Goal: Communication & Community: Answer question/provide support

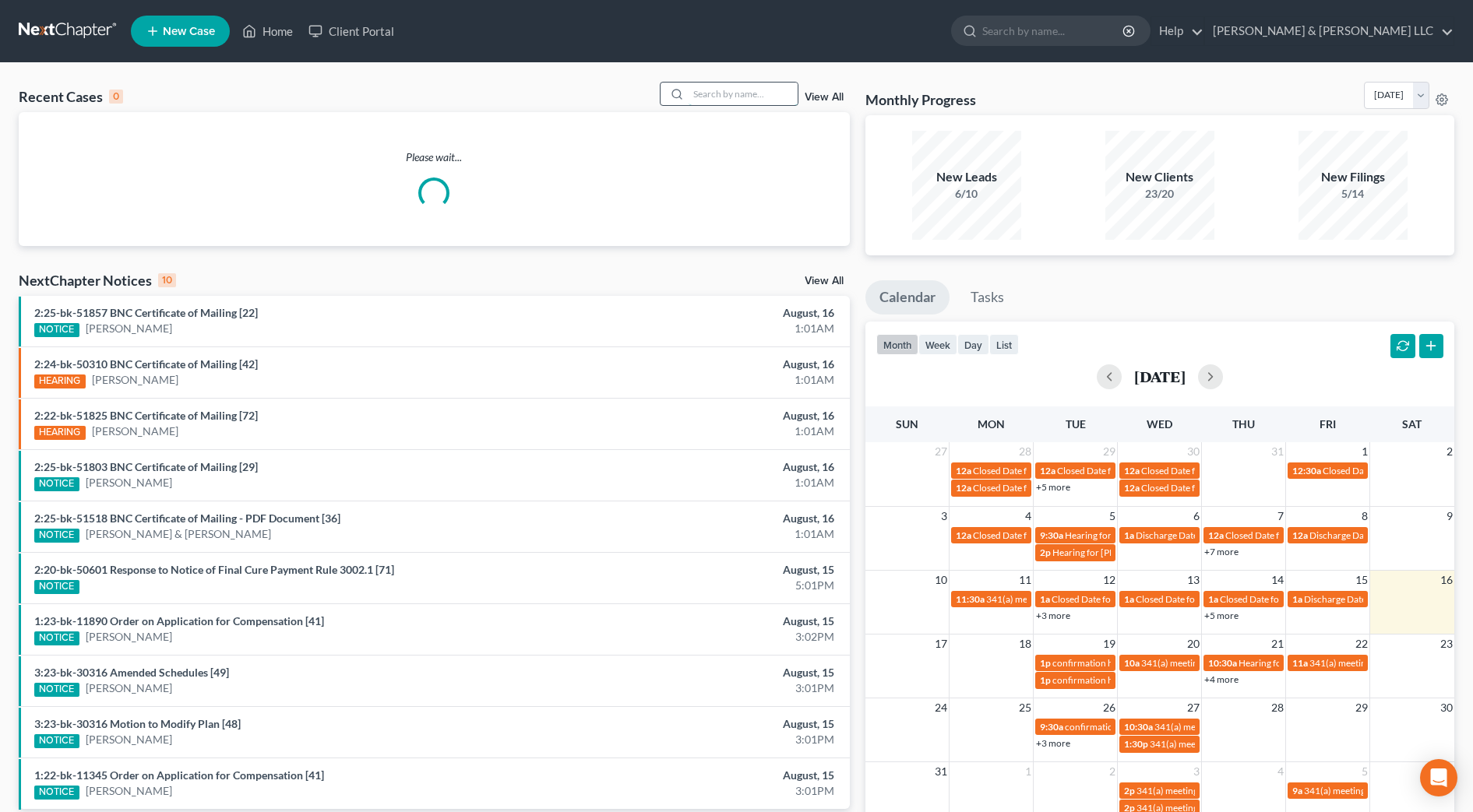
click at [709, 93] on input "search" at bounding box center [743, 93] width 109 height 23
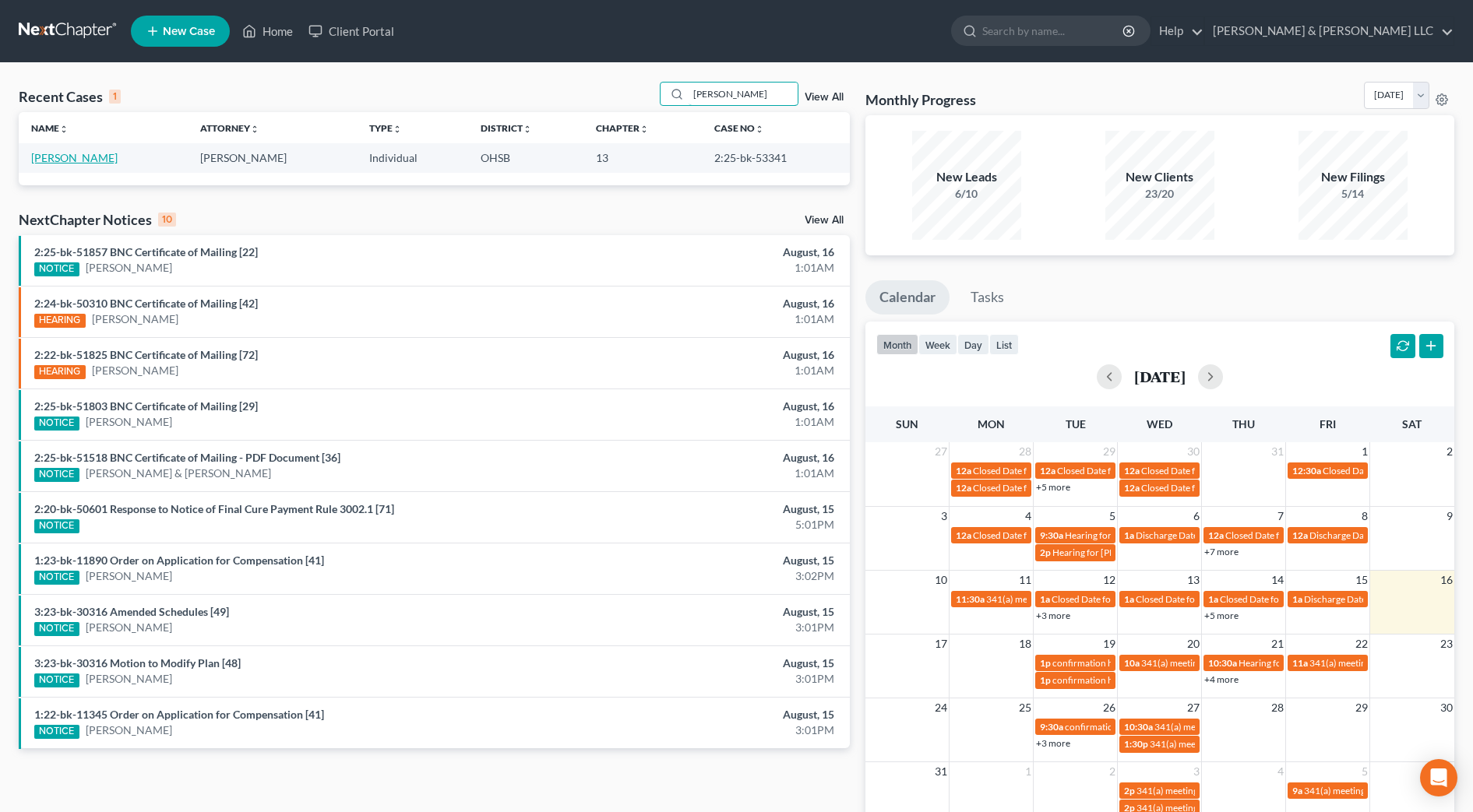
type input "[PERSON_NAME]"
click at [59, 155] on link "[PERSON_NAME]" at bounding box center [74, 158] width 86 height 13
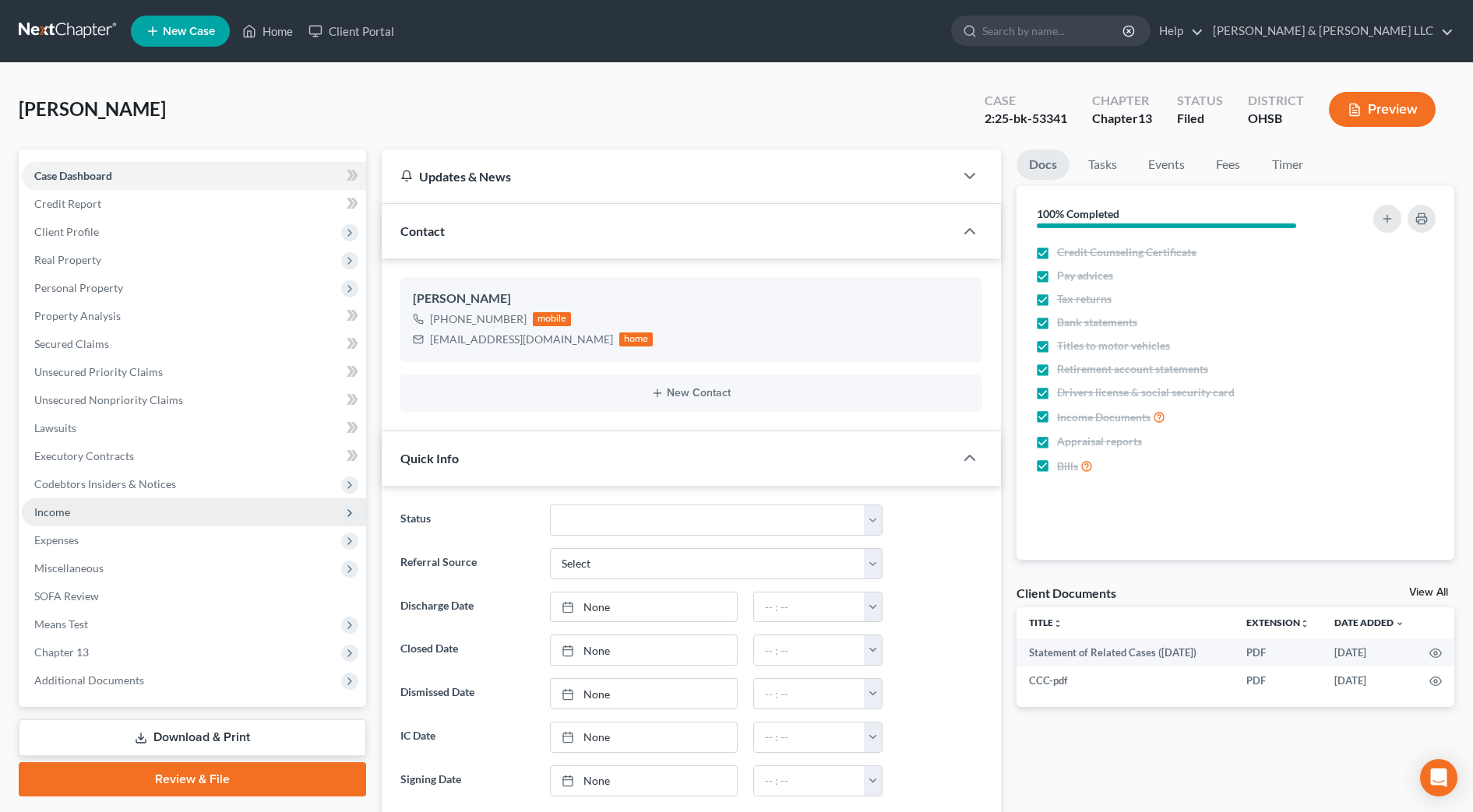
click at [65, 502] on span "Income" at bounding box center [194, 512] width 344 height 28
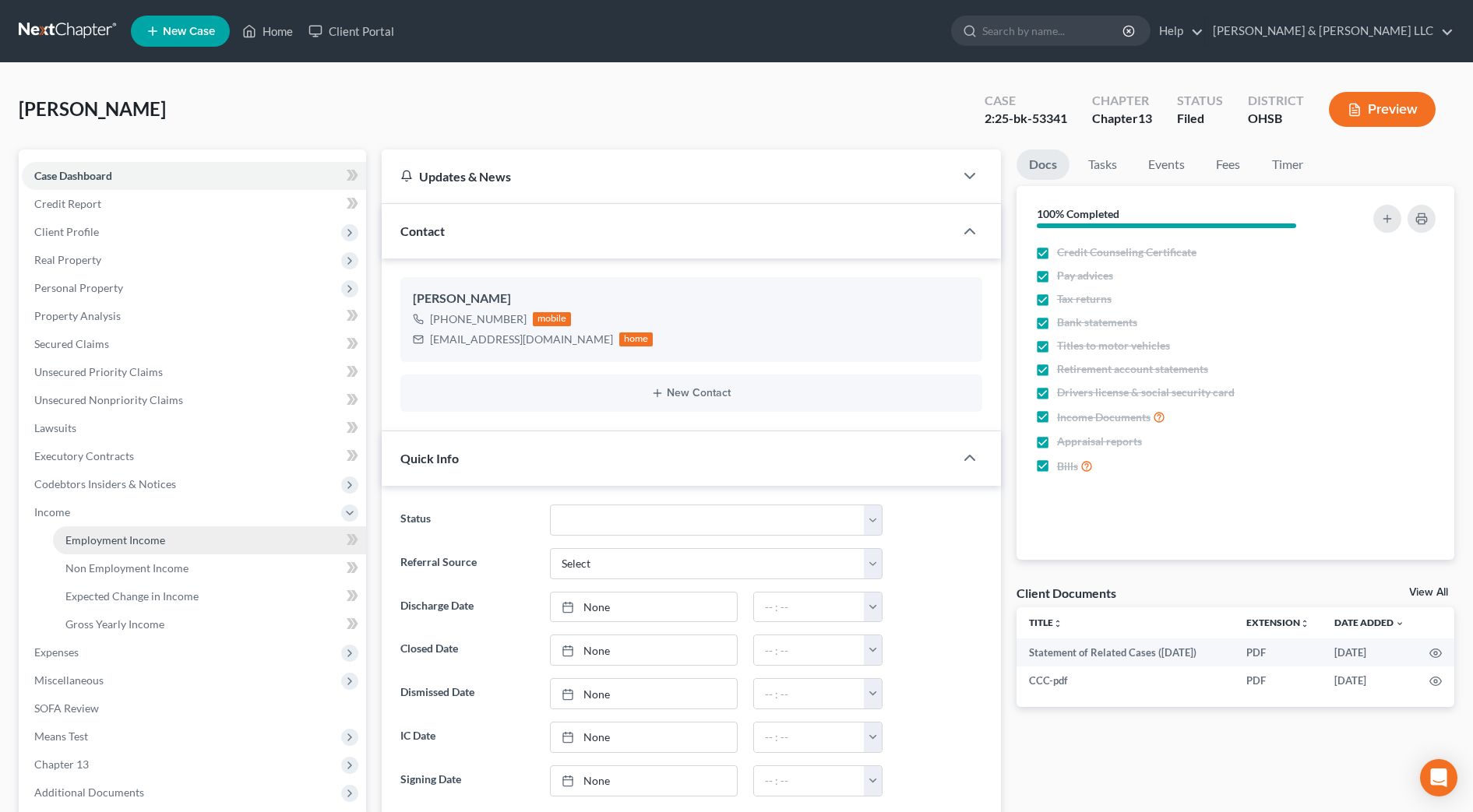
click at [86, 535] on span "Employment Income" at bounding box center [115, 540] width 100 height 13
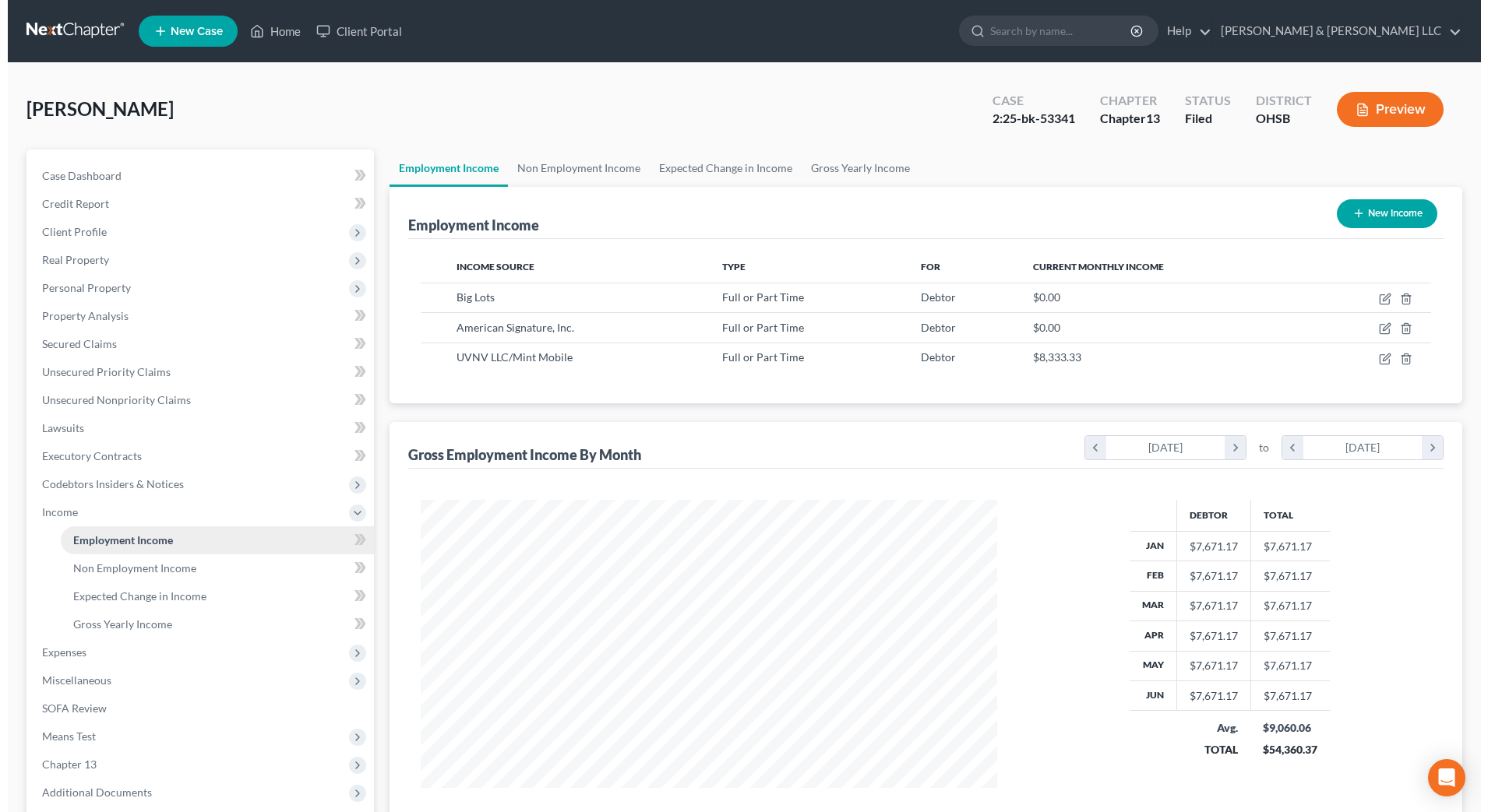
scroll to position [288, 607]
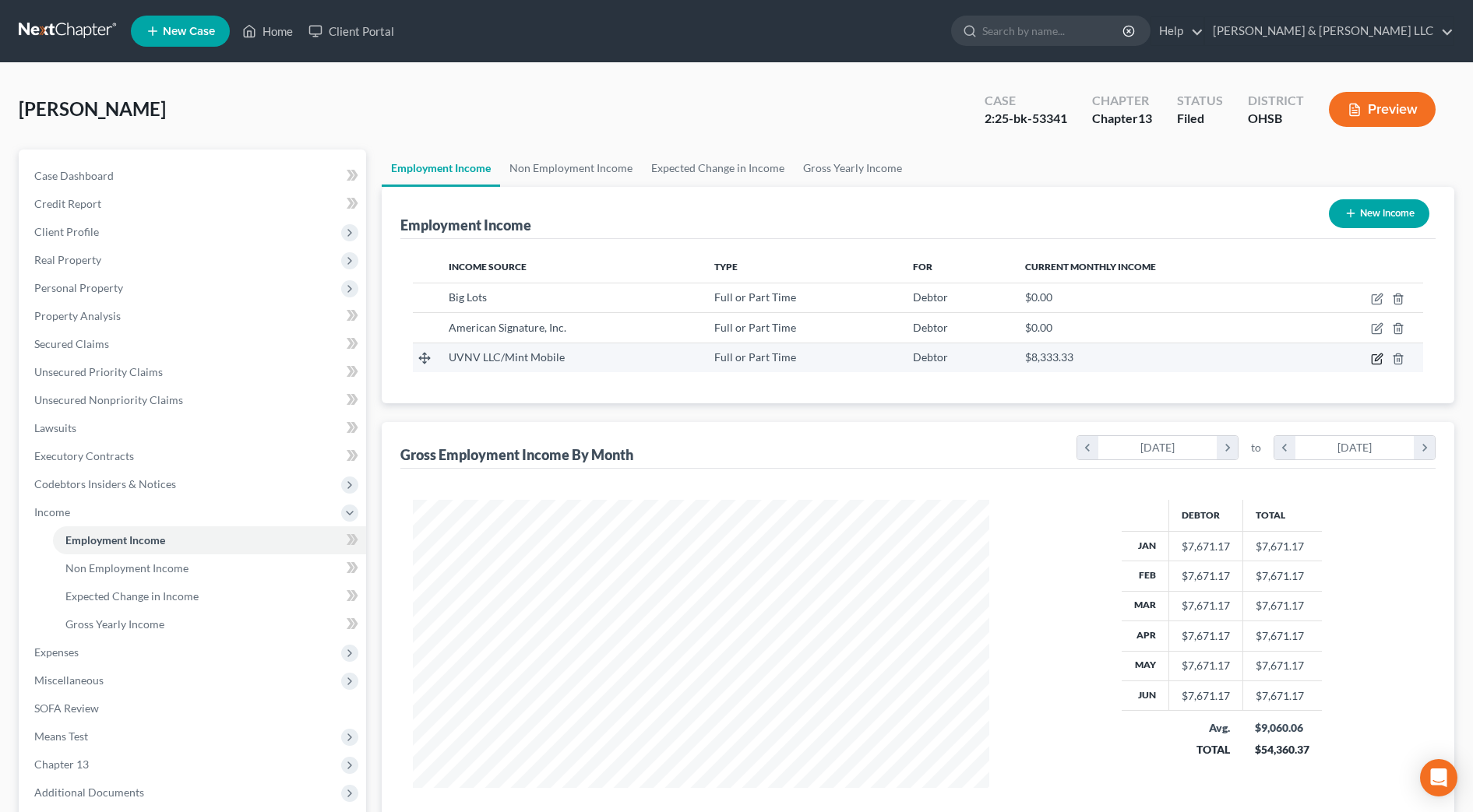
click at [1375, 359] on icon "button" at bounding box center [1376, 359] width 13 height 13
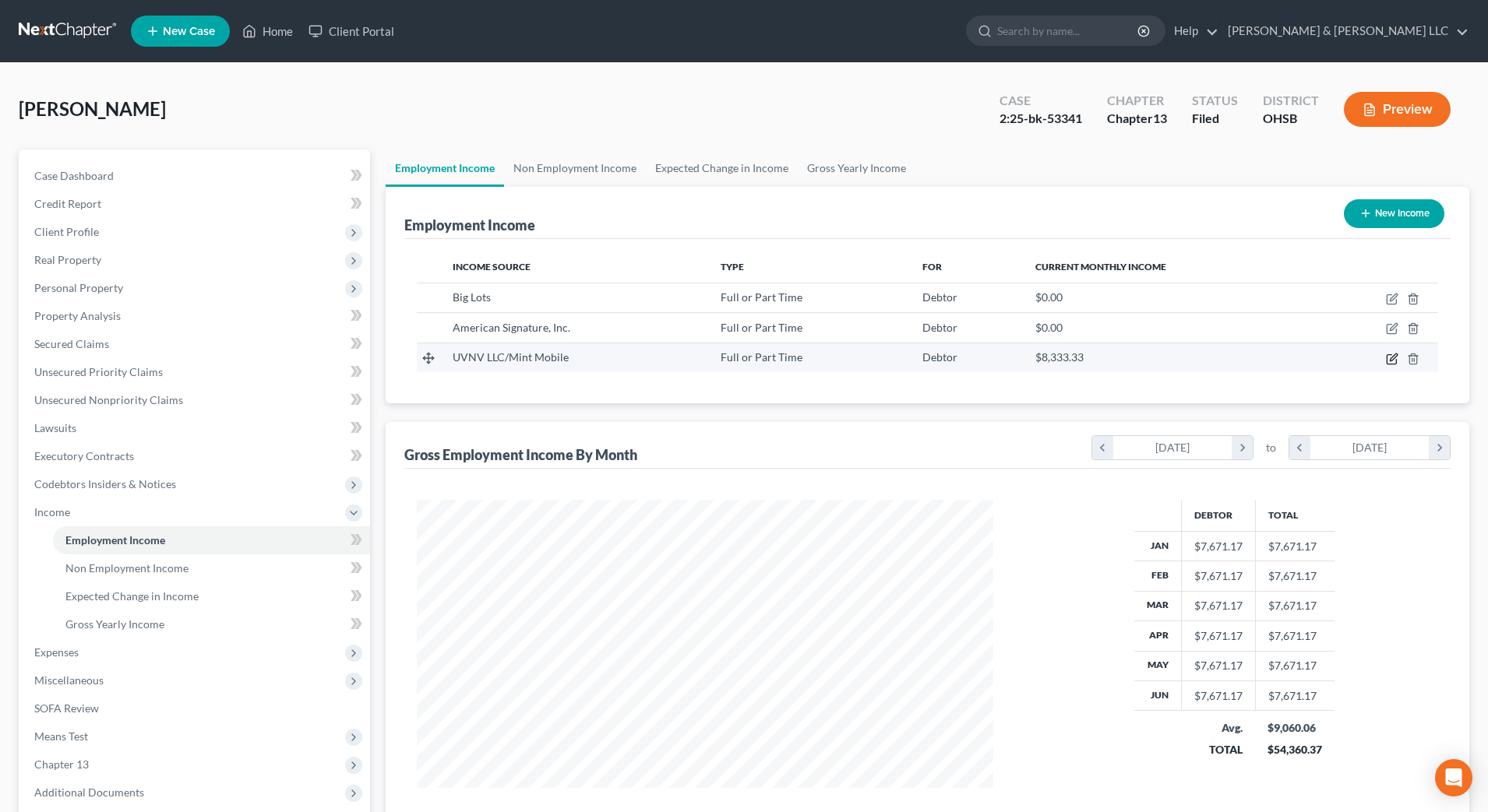
select select "0"
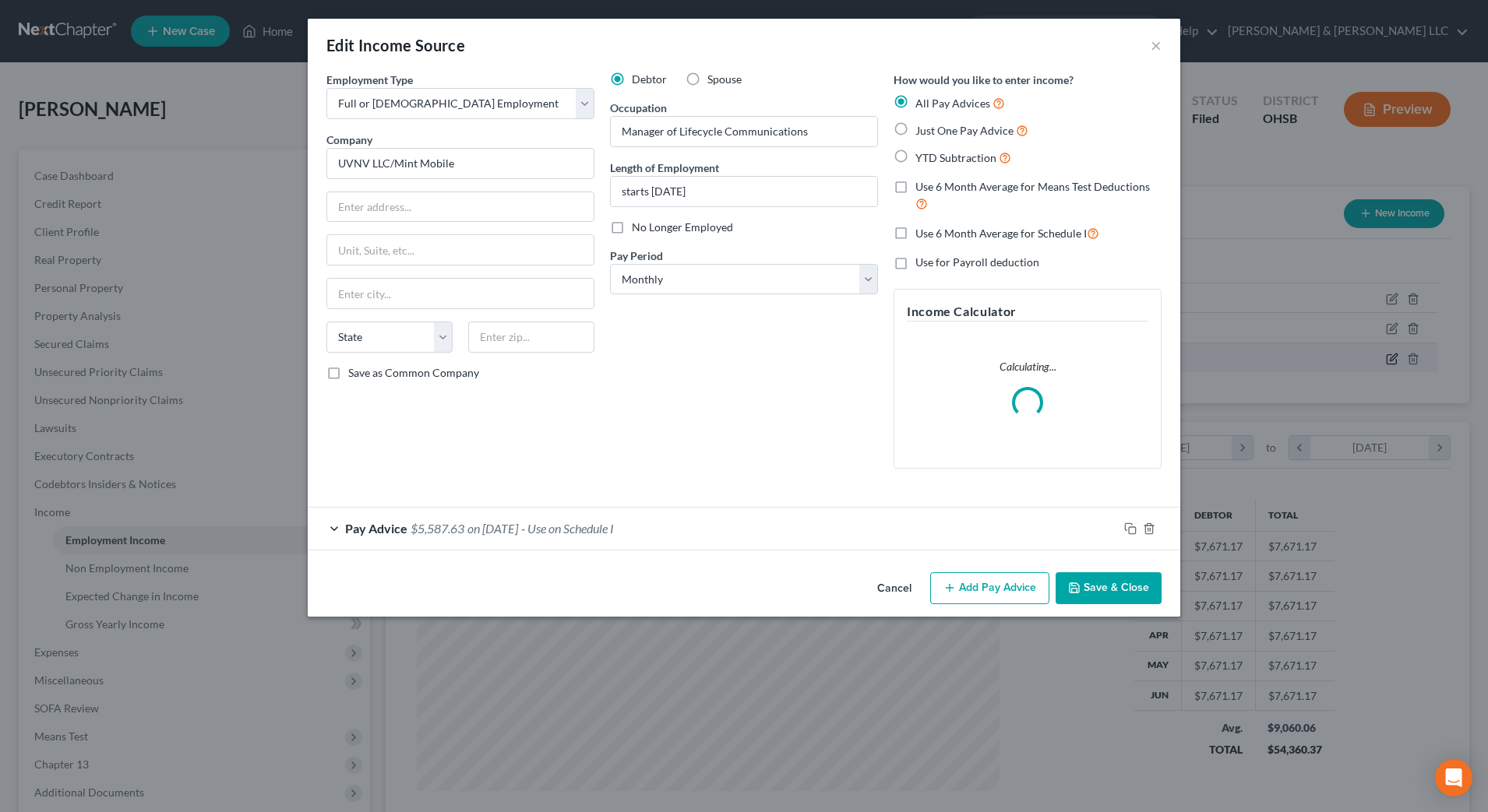
scroll to position [291, 615]
click at [839, 531] on div "Pay Advice $5,587.63 on [DATE] - Use on Schedule I" at bounding box center [712, 528] width 810 height 41
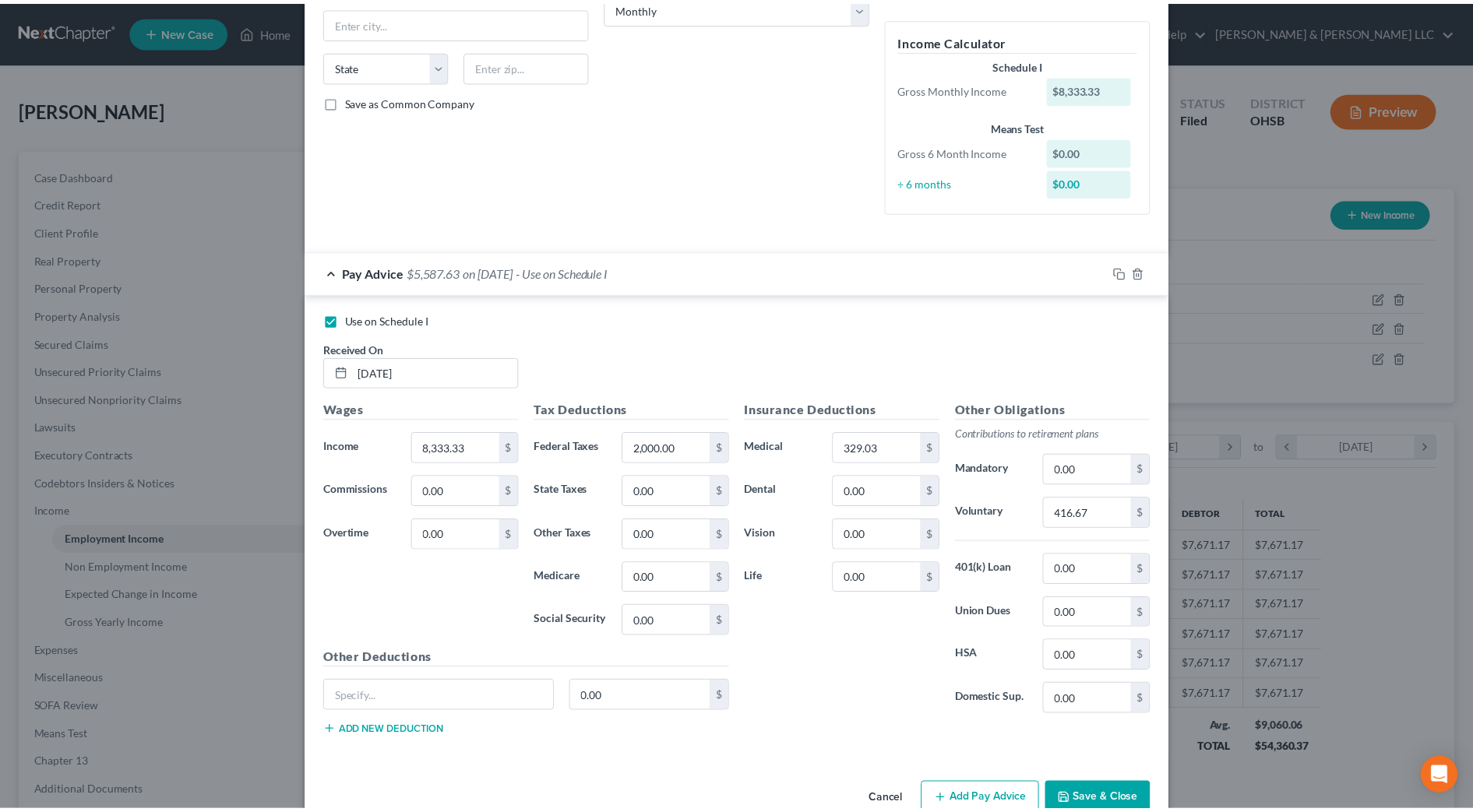
scroll to position [273, 0]
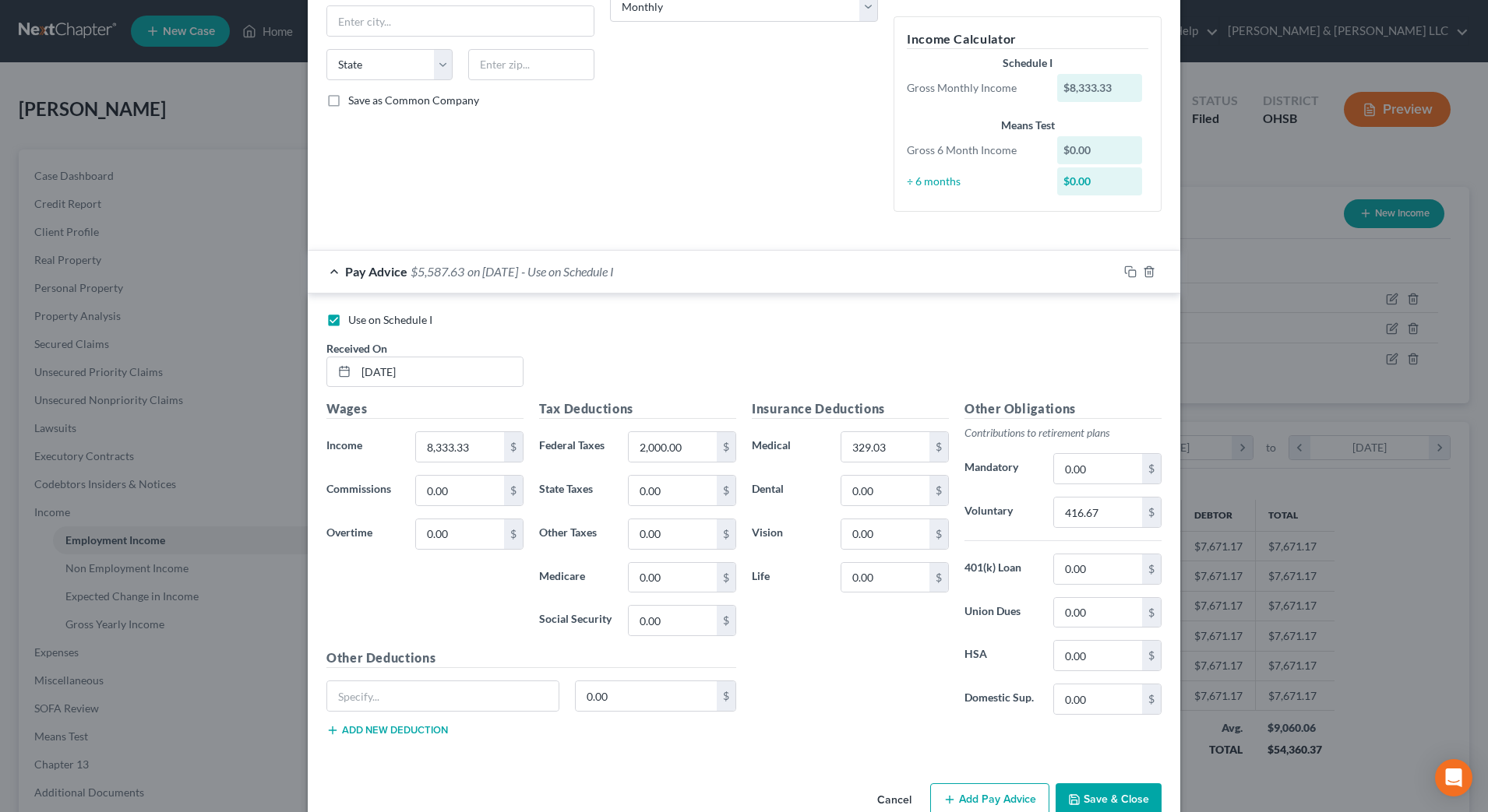
click at [896, 804] on button "Cancel" at bounding box center [894, 800] width 59 height 31
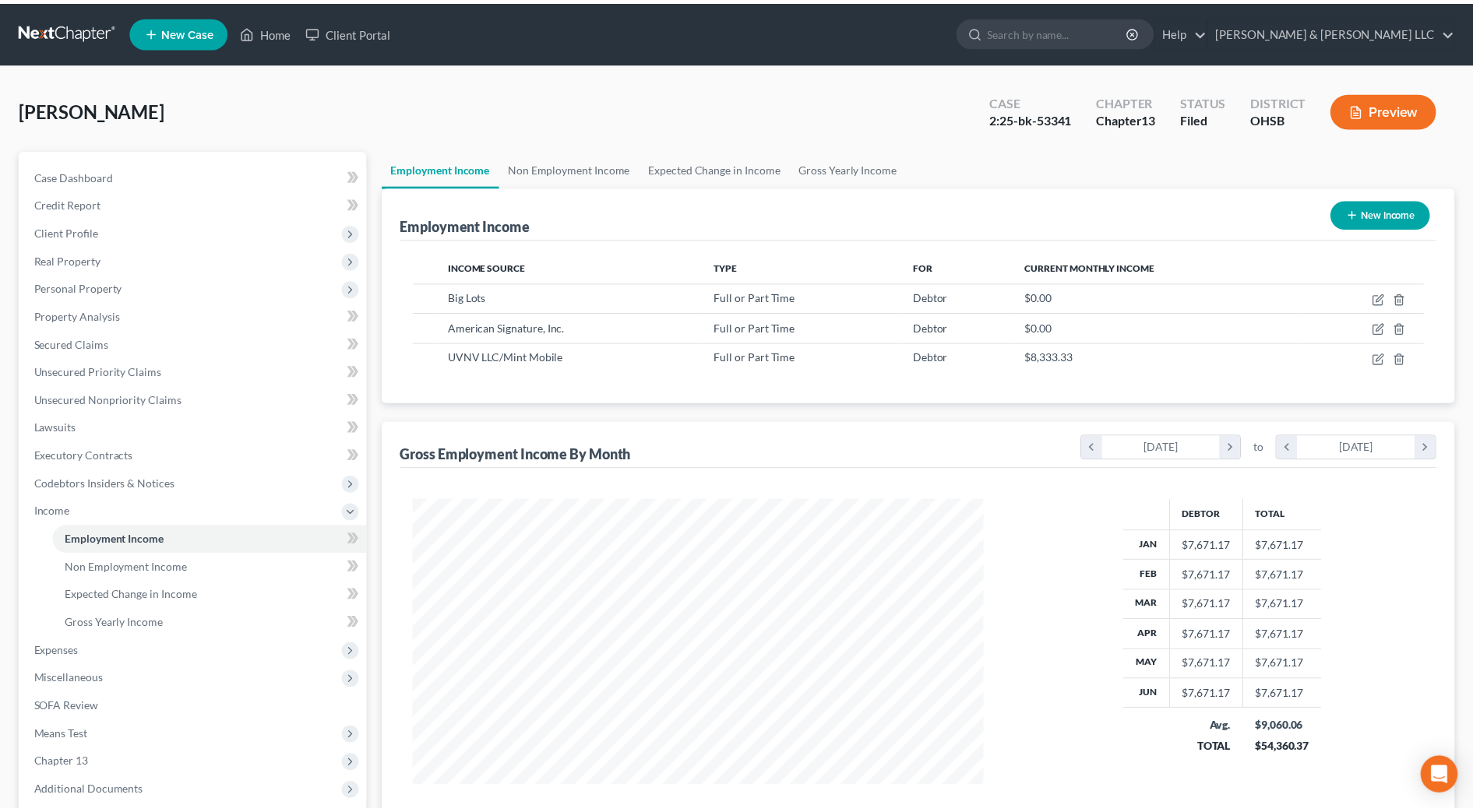
scroll to position [778457, 778216]
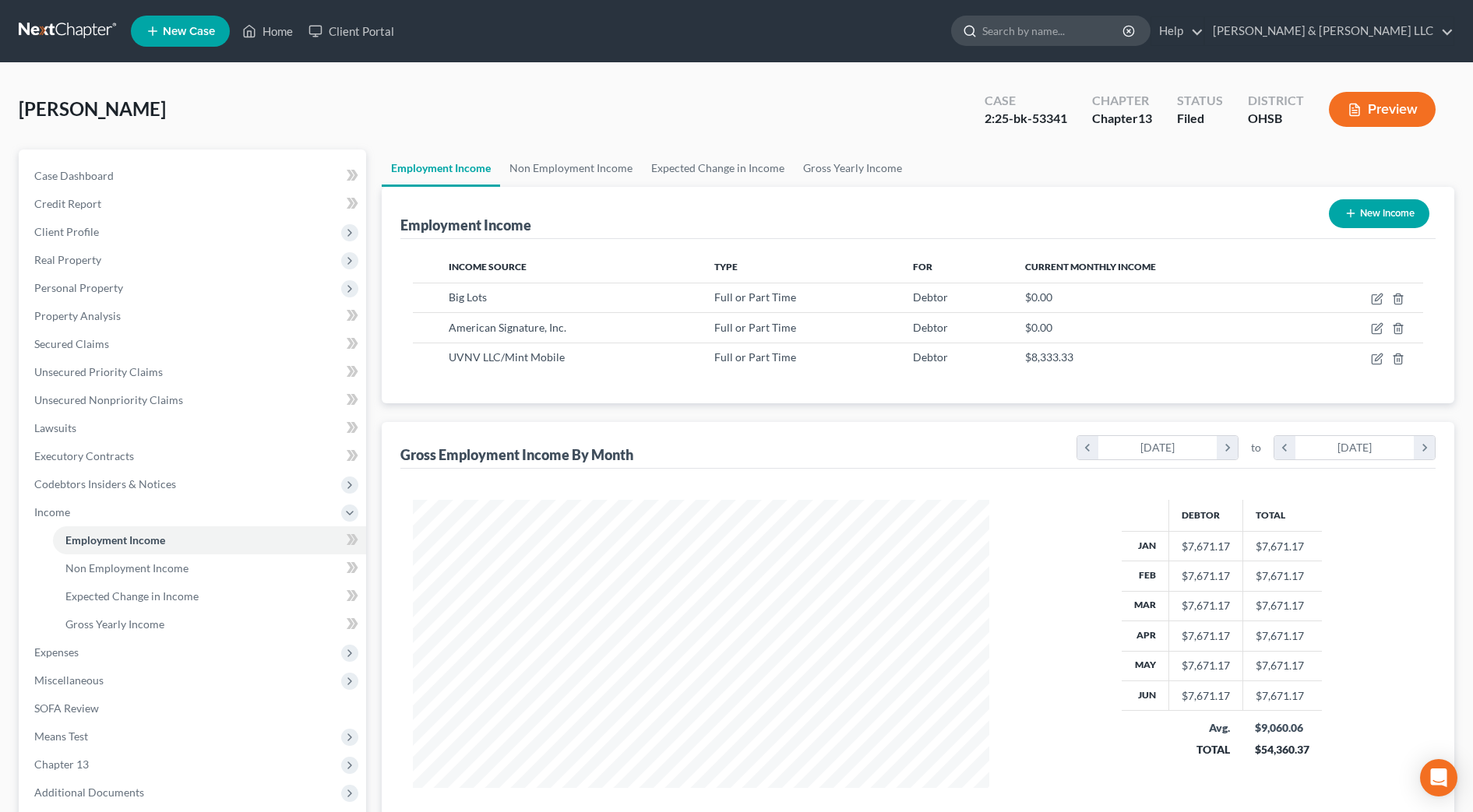
click at [1110, 27] on input "search" at bounding box center [1053, 30] width 143 height 29
type input "[PERSON_NAME]"
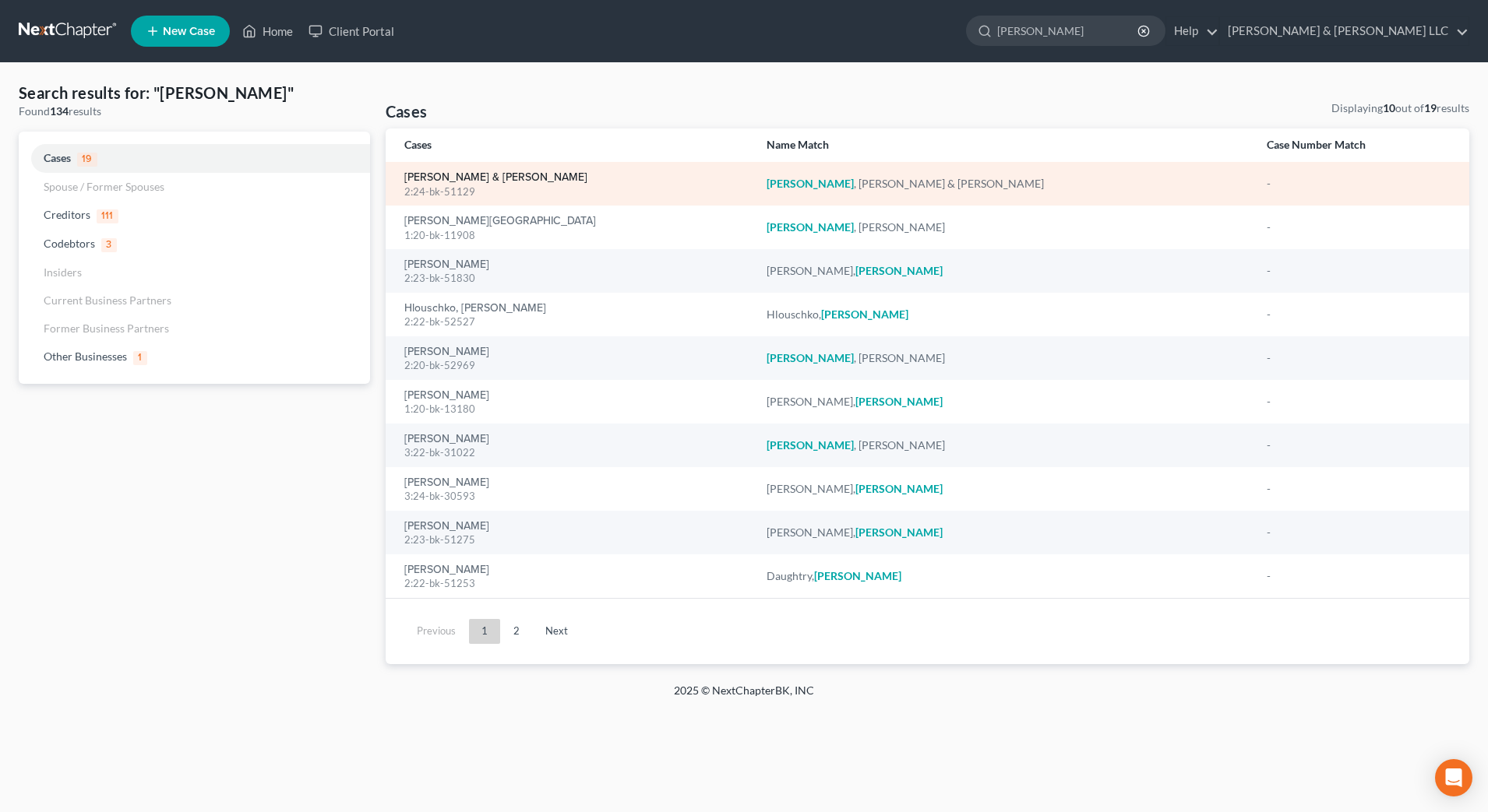
click at [446, 180] on link "[PERSON_NAME] & [PERSON_NAME]" at bounding box center [496, 177] width 183 height 11
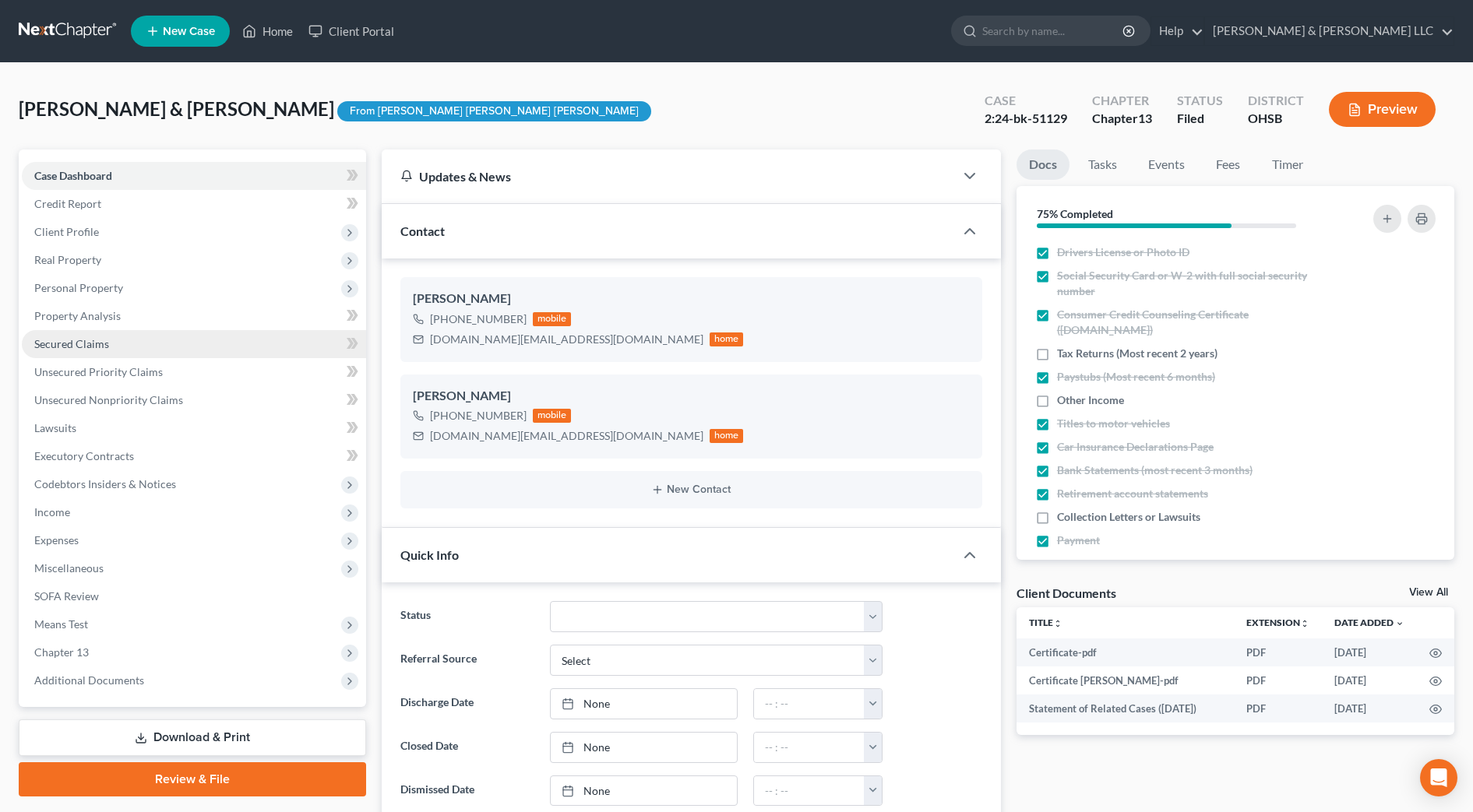
click at [75, 347] on span "Secured Claims" at bounding box center [71, 344] width 75 height 13
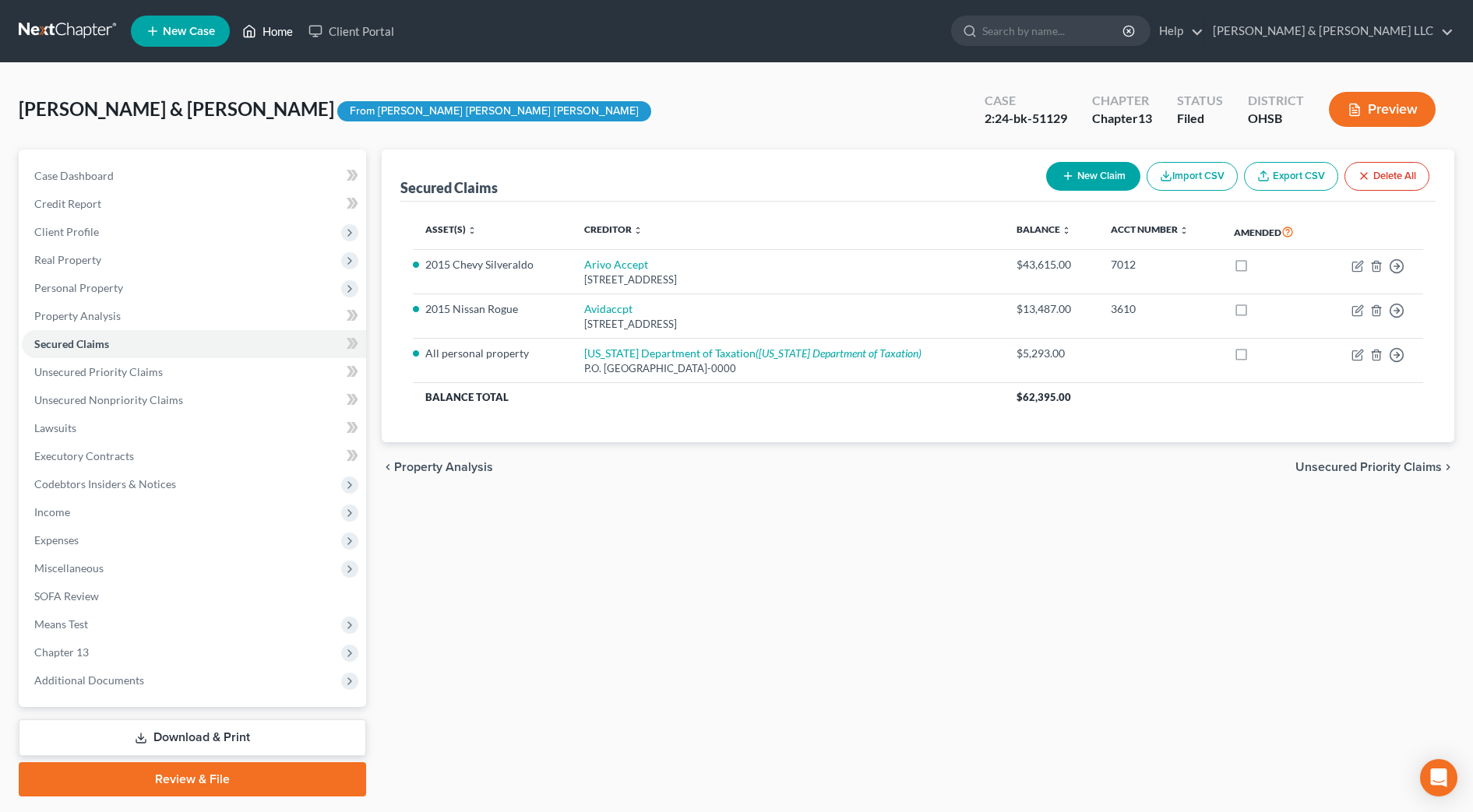
click at [275, 38] on link "Home" at bounding box center [267, 30] width 66 height 28
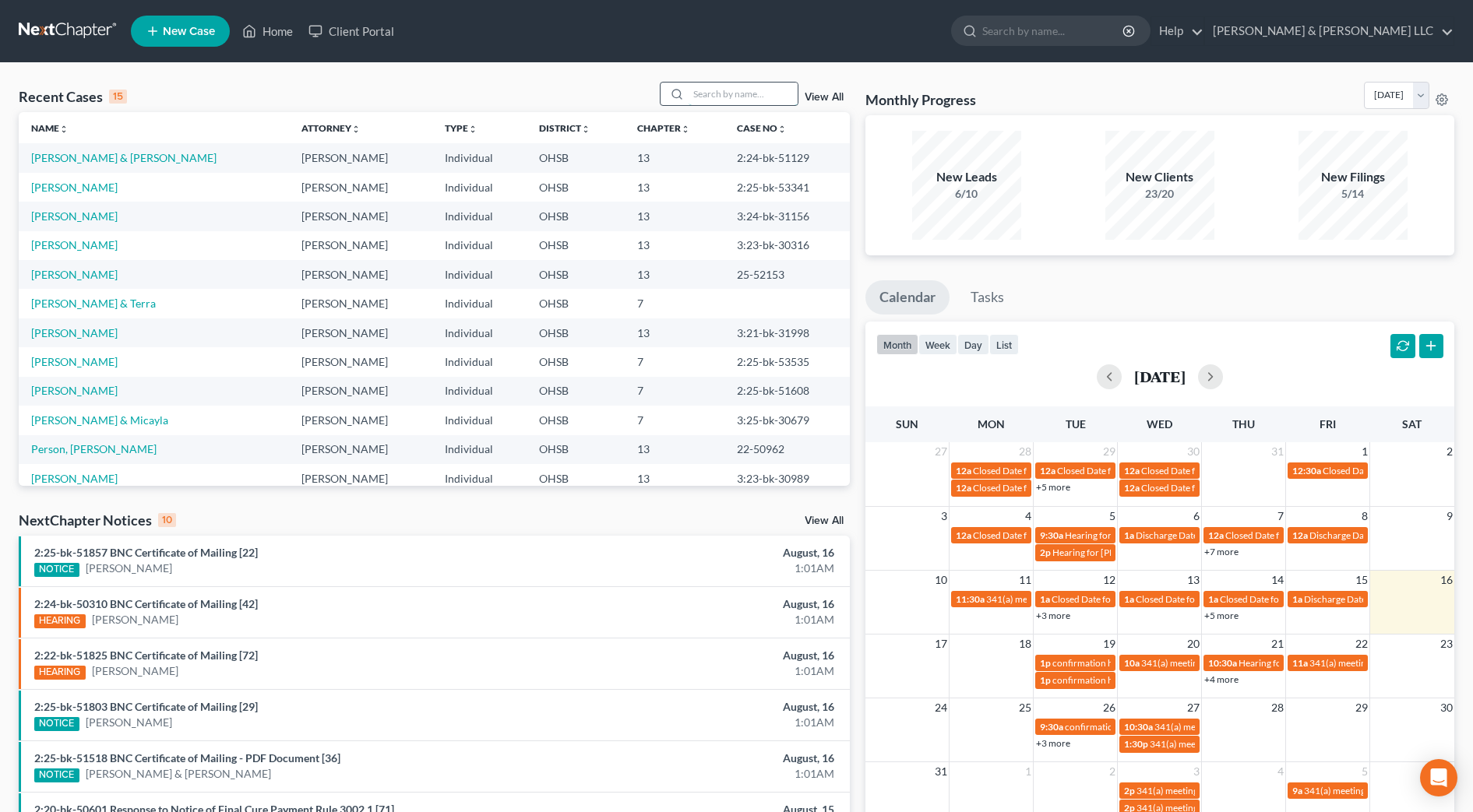
click at [755, 87] on input "search" at bounding box center [743, 93] width 109 height 23
type input "[PERSON_NAME]"
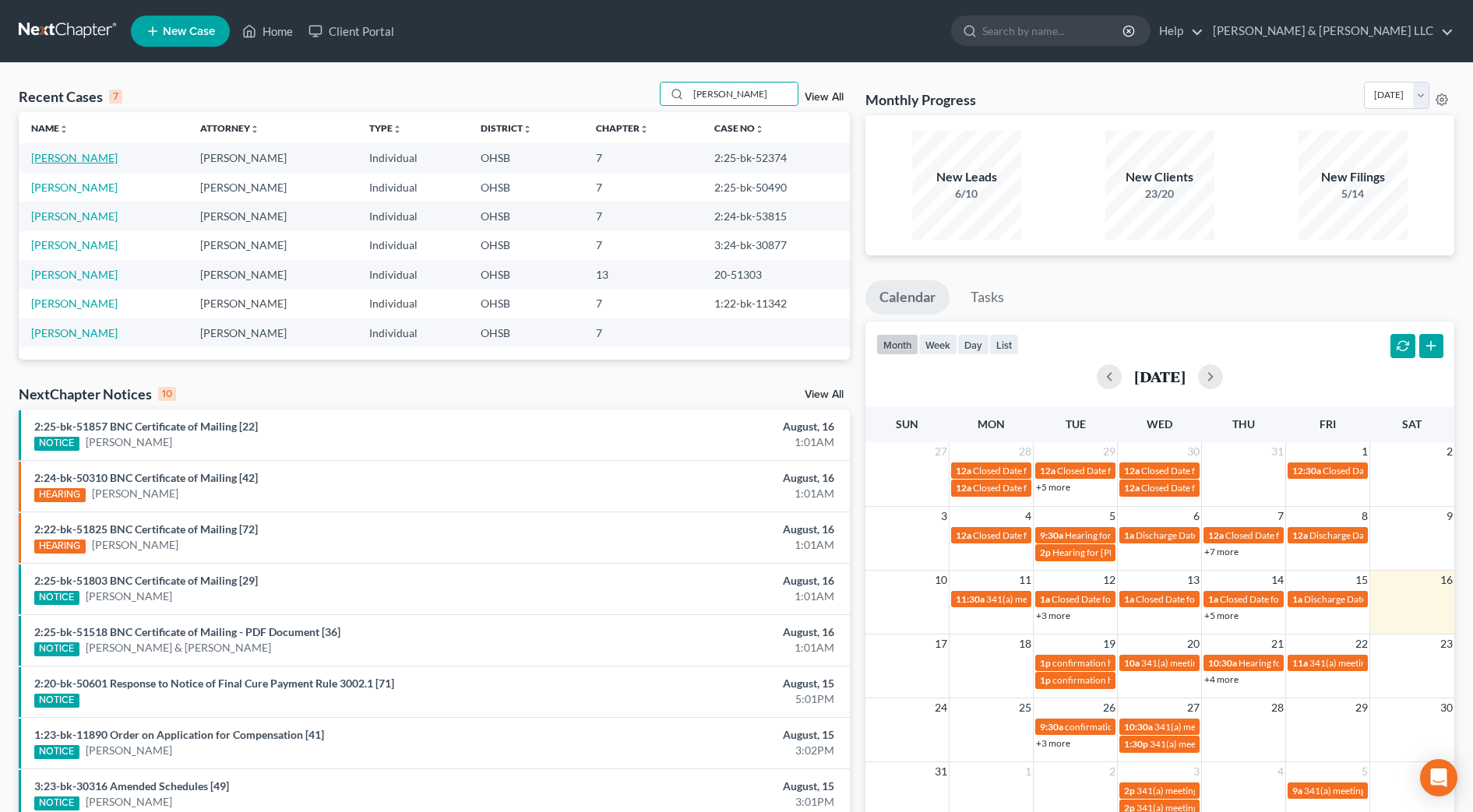
click at [82, 156] on link "[PERSON_NAME]" at bounding box center [74, 158] width 86 height 13
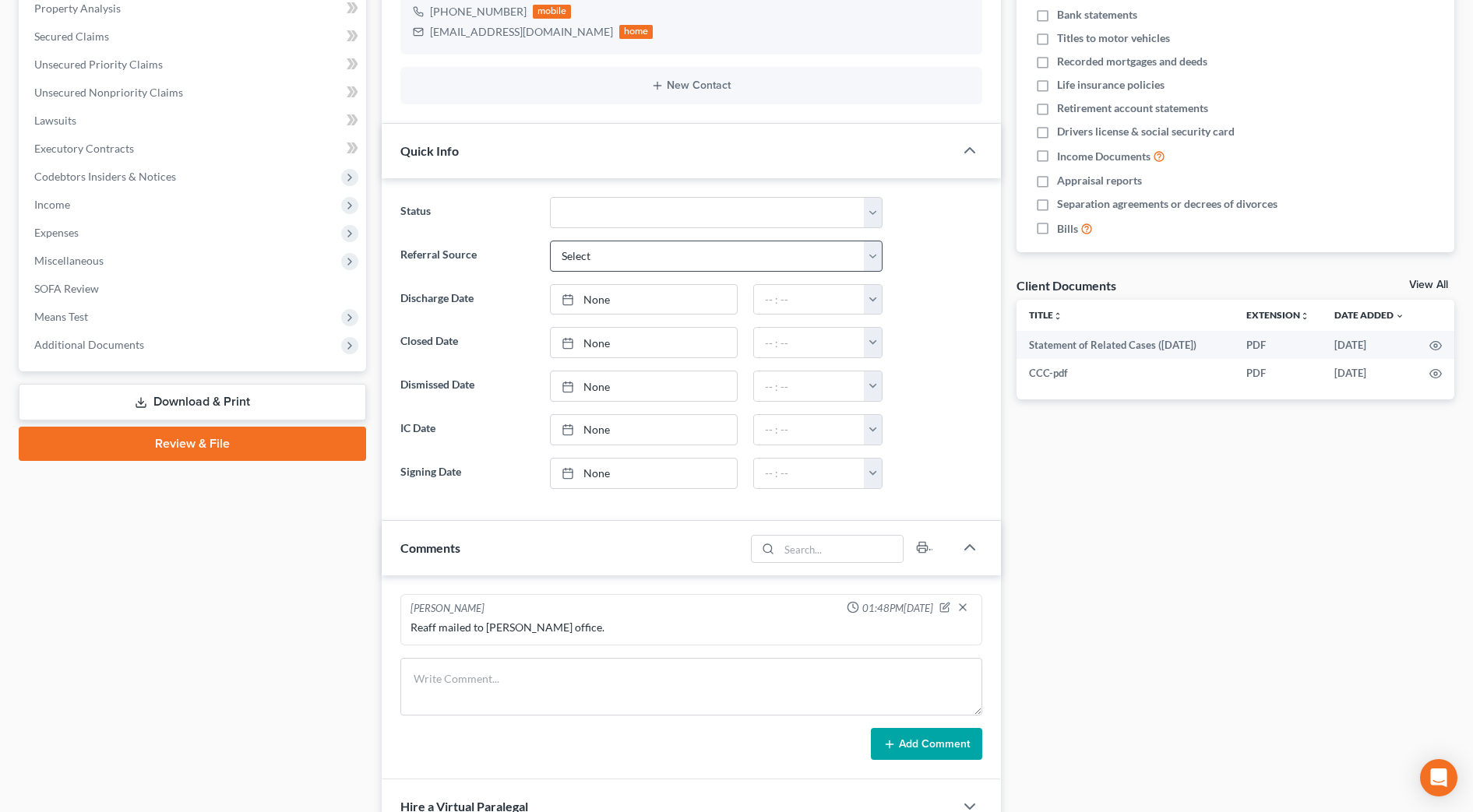
scroll to position [312, 0]
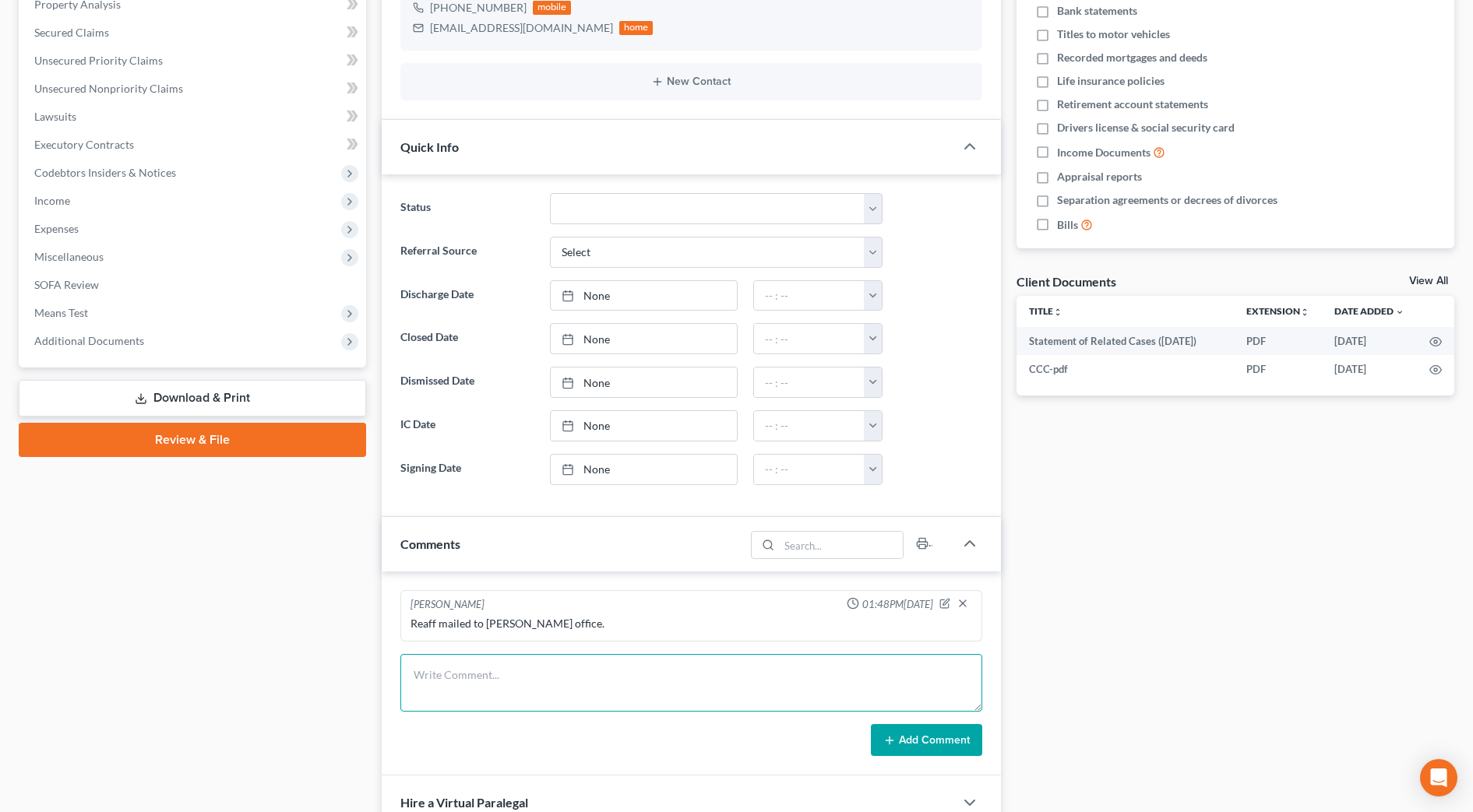
click at [538, 664] on textarea at bounding box center [691, 683] width 582 height 58
paste textarea "The following transaction was received from [PERSON_NAME] entered on [DATE] 2:2…"
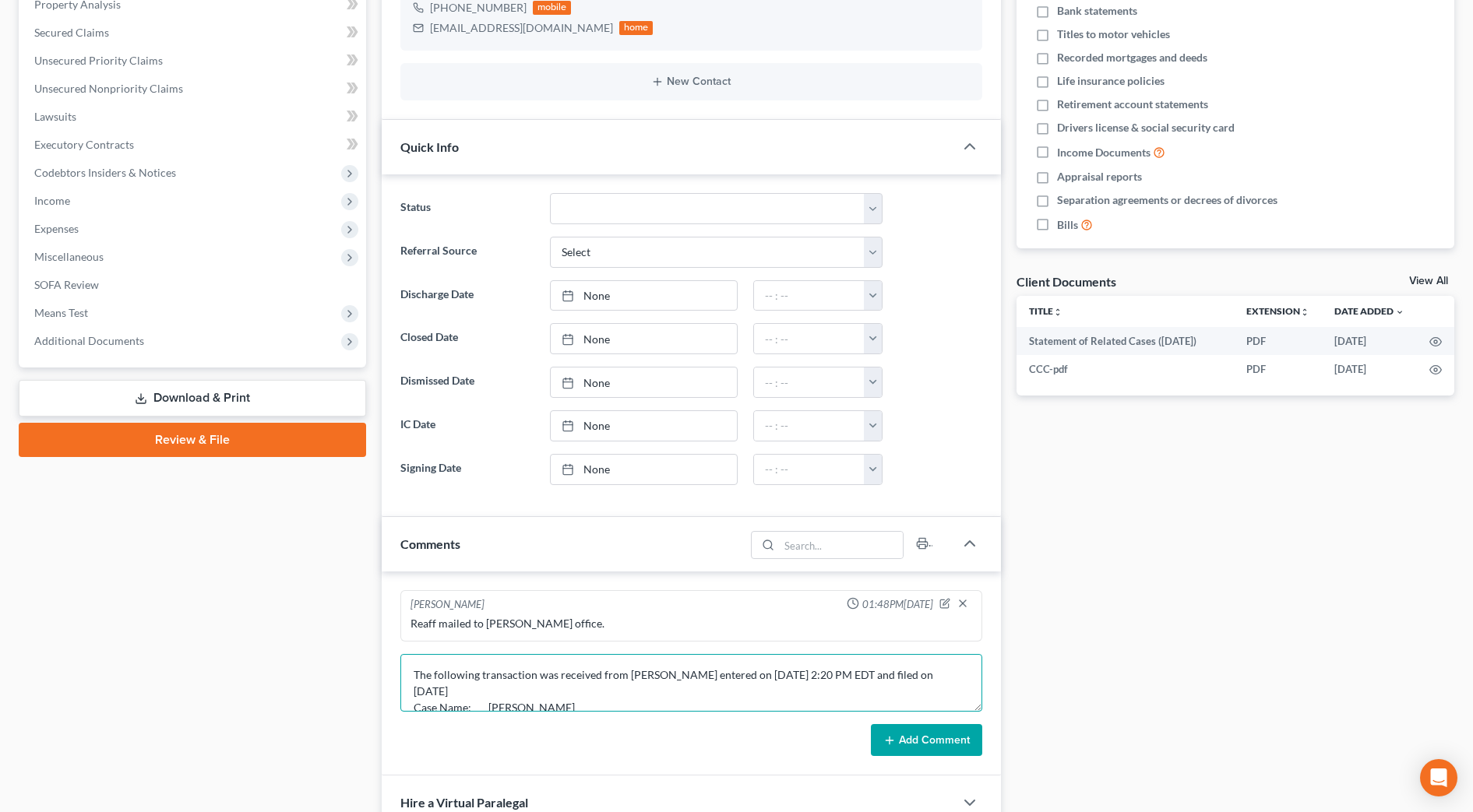
scroll to position [102, 0]
type textarea "The following transaction was received from [PERSON_NAME] entered on [DATE] 2:2…"
click at [944, 733] on button "Add Comment" at bounding box center [926, 740] width 112 height 33
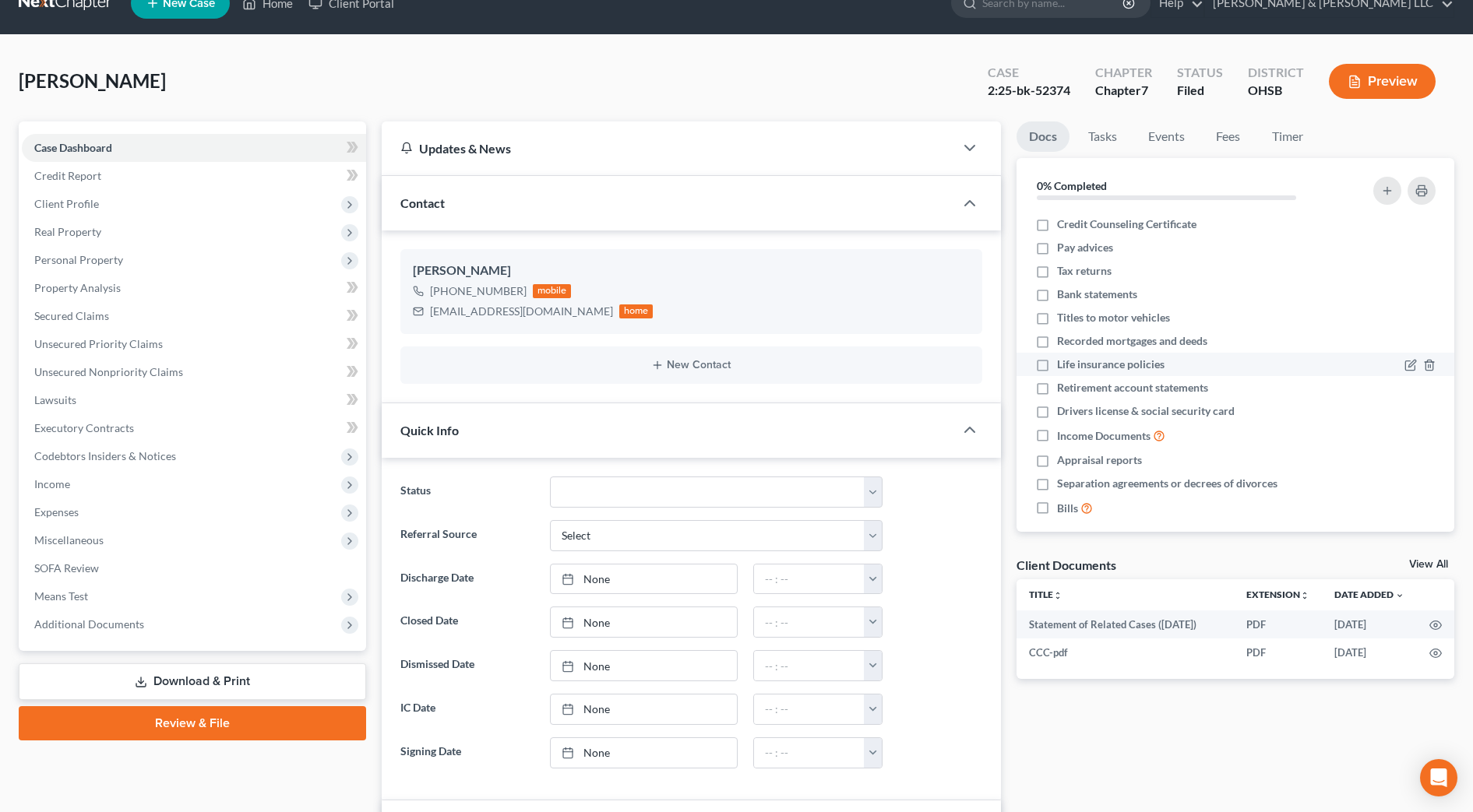
scroll to position [0, 0]
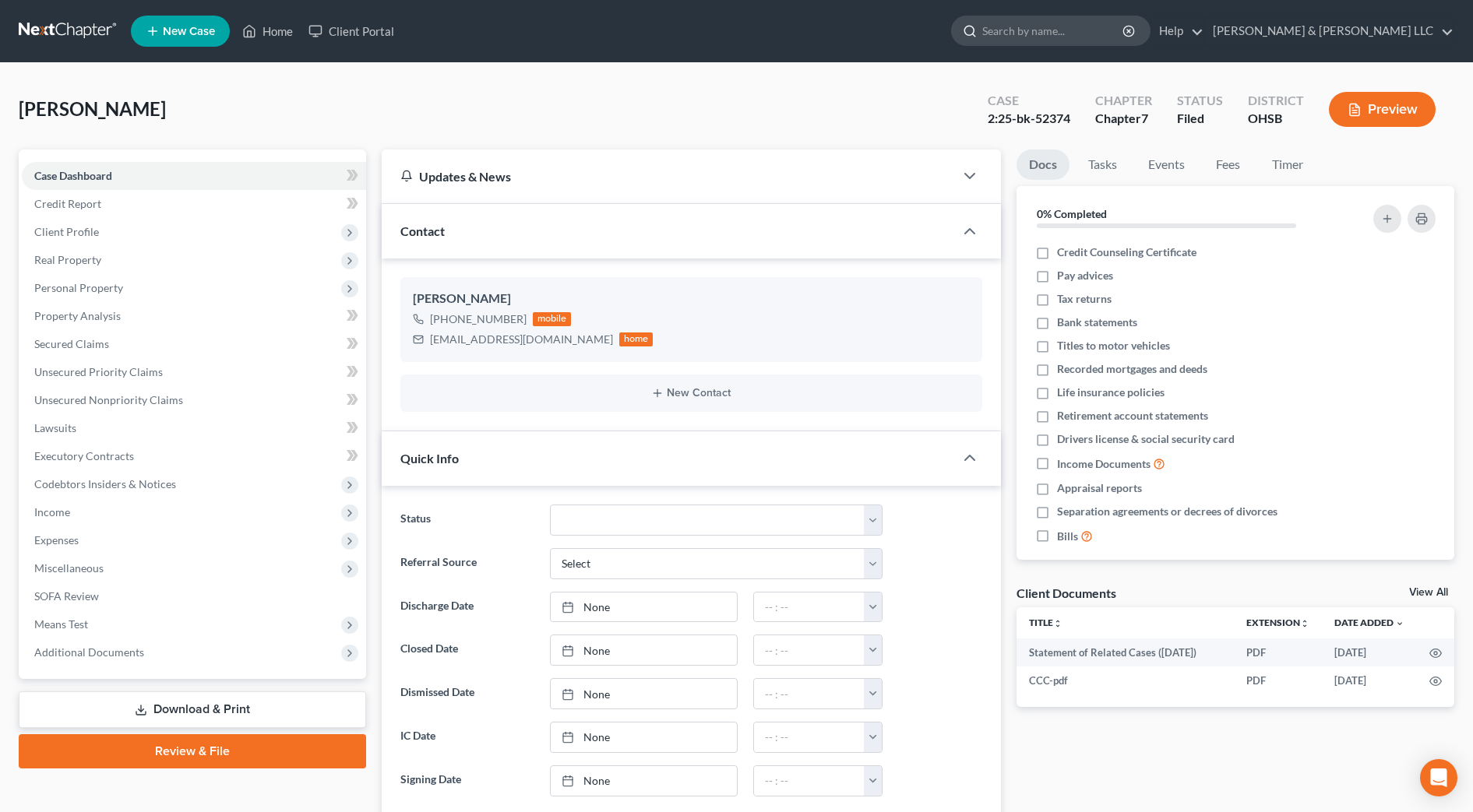
click at [1096, 34] on input "search" at bounding box center [1053, 30] width 143 height 29
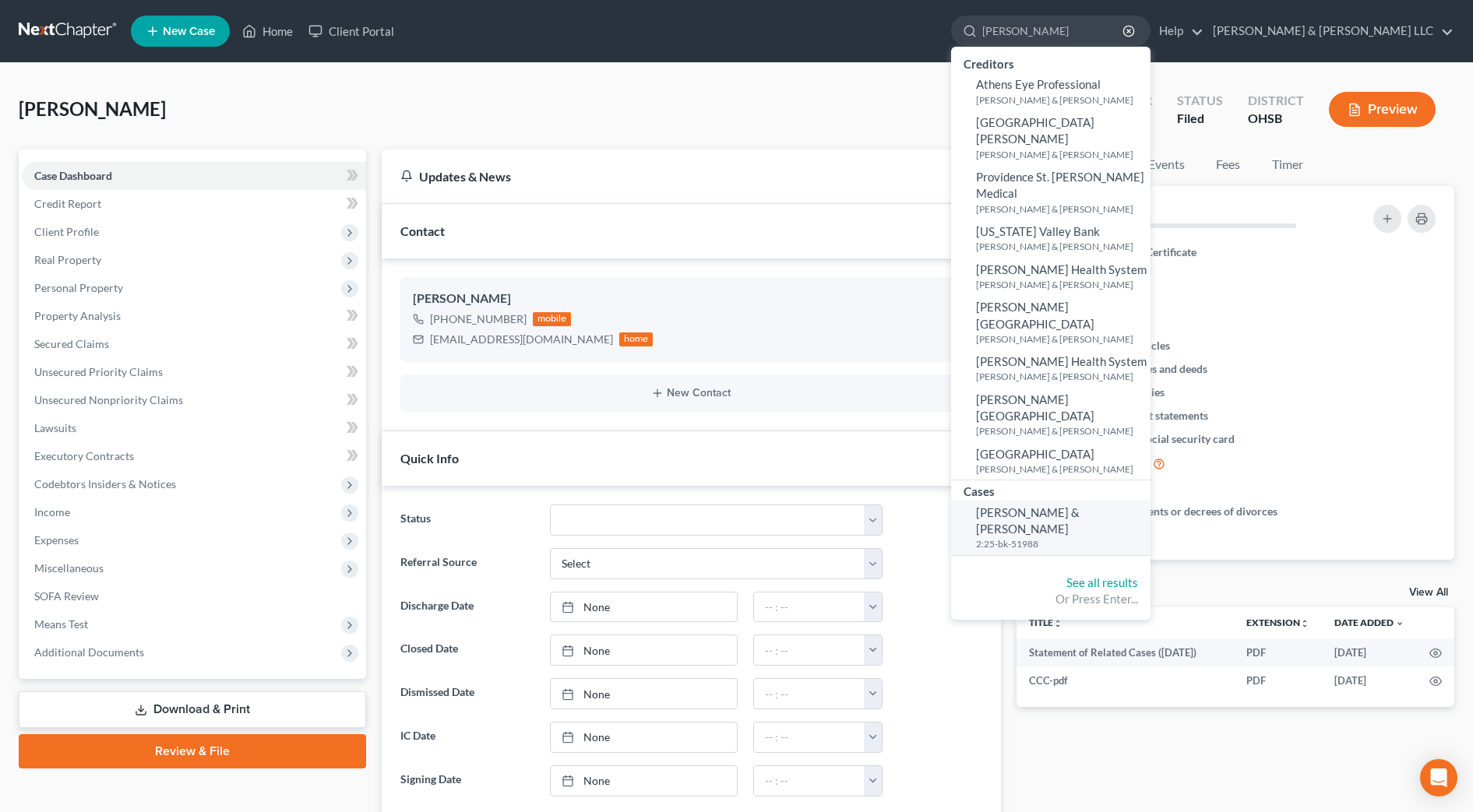
type input "[PERSON_NAME]"
click at [1079, 506] on span "[PERSON_NAME] & [PERSON_NAME]" at bounding box center [1027, 521] width 103 height 30
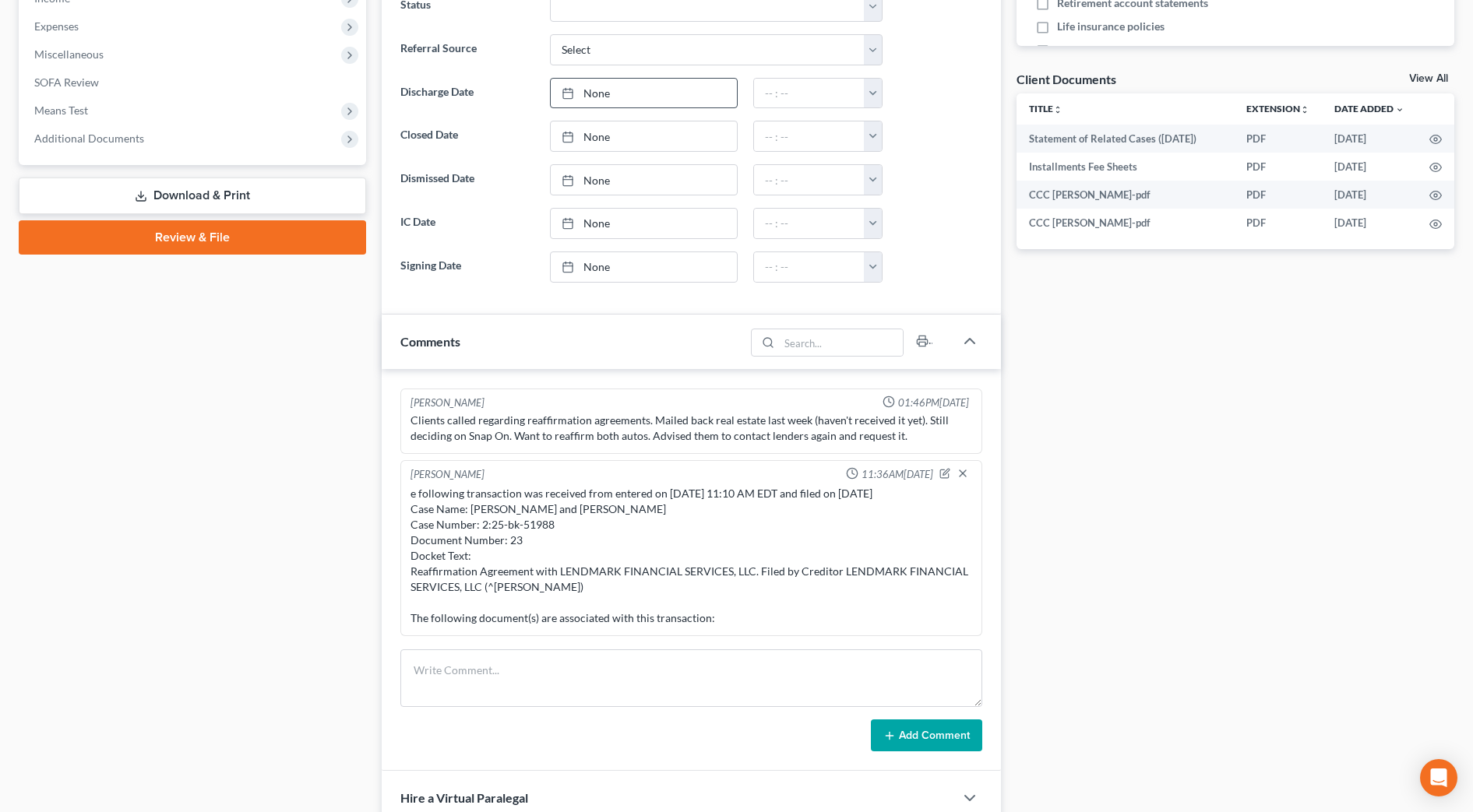
scroll to position [545, 0]
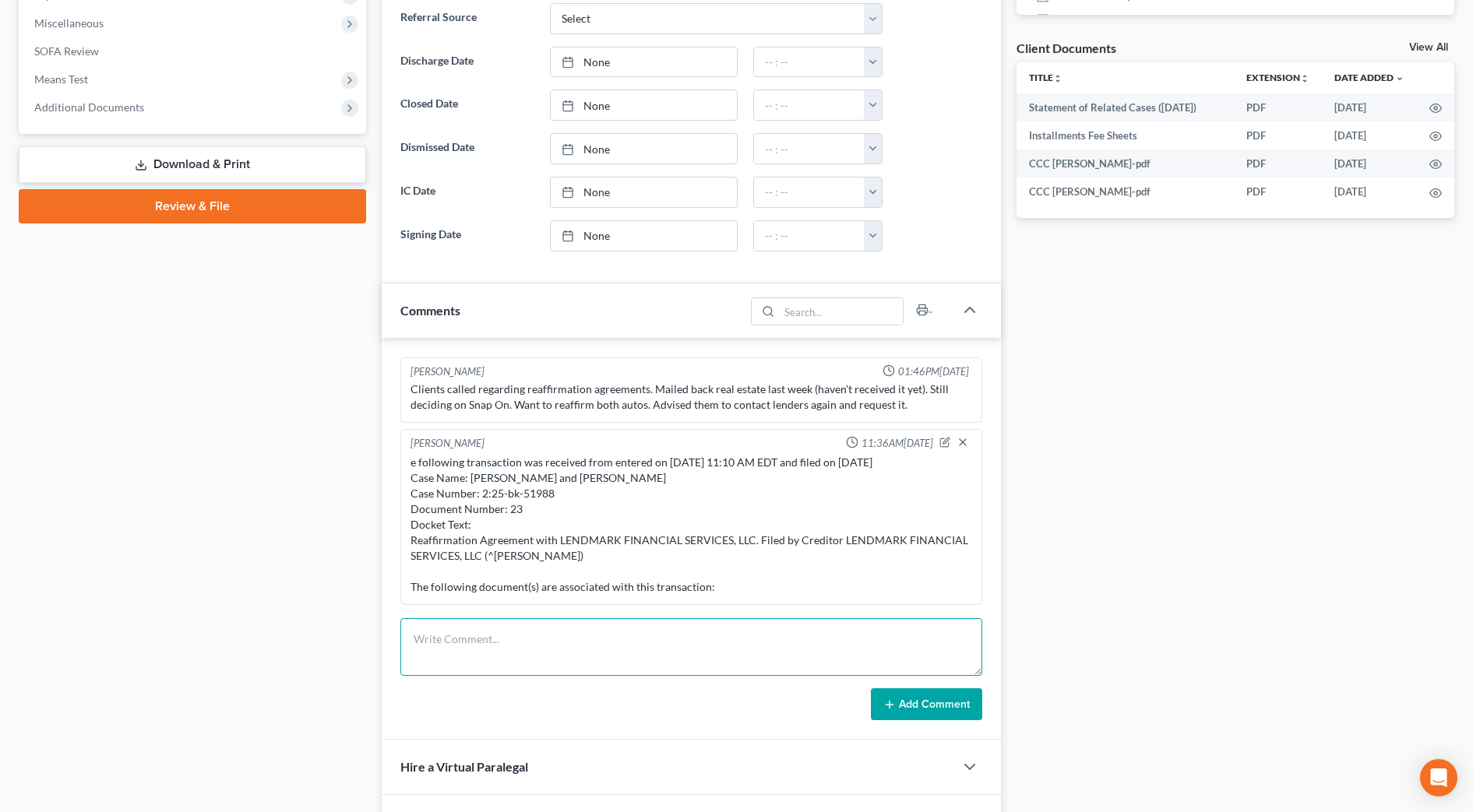
click at [541, 647] on textarea at bounding box center [691, 647] width 582 height 58
type textarea "B"
